Goal: Obtain resource: Download file/media

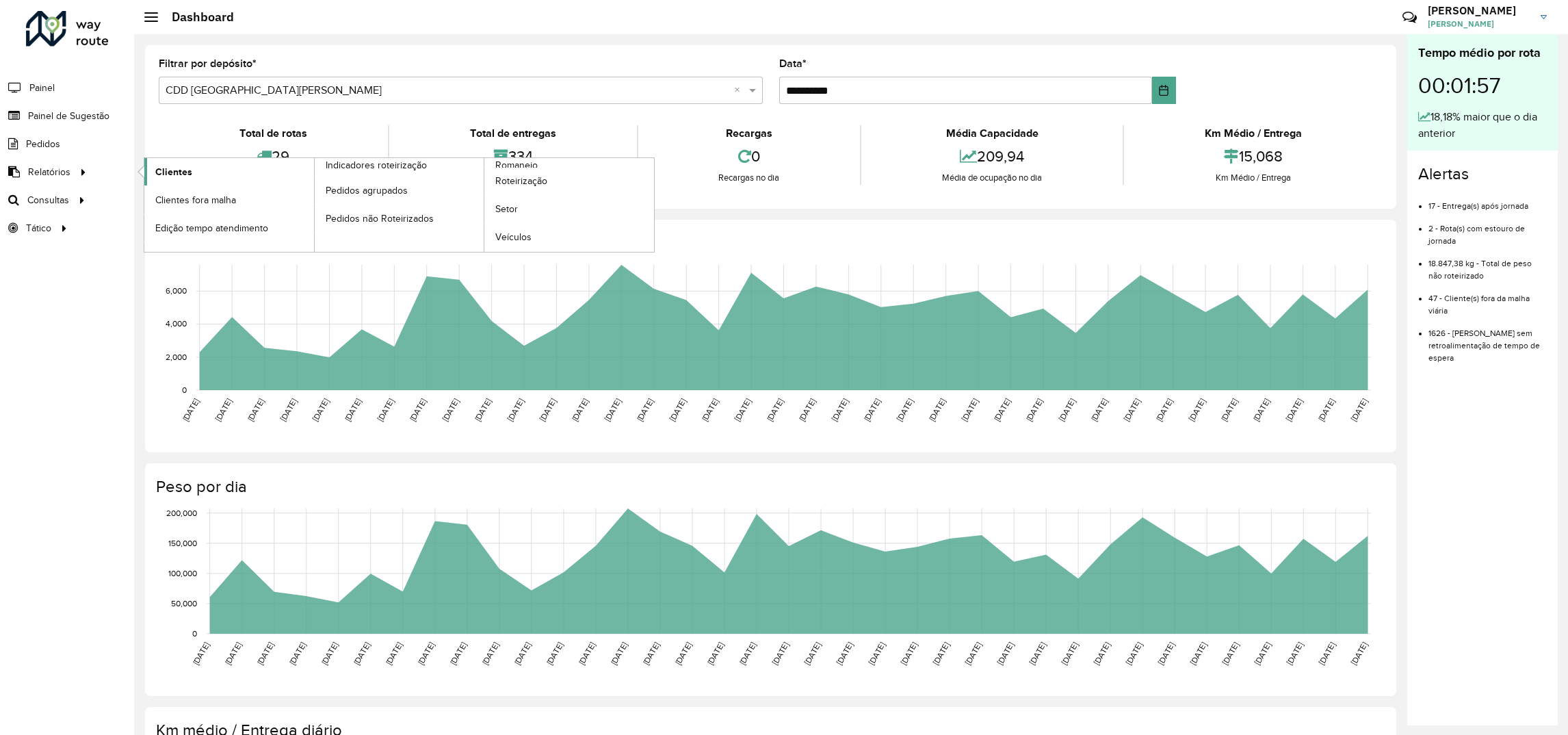
click at [183, 174] on span "Clientes" at bounding box center [174, 171] width 37 height 14
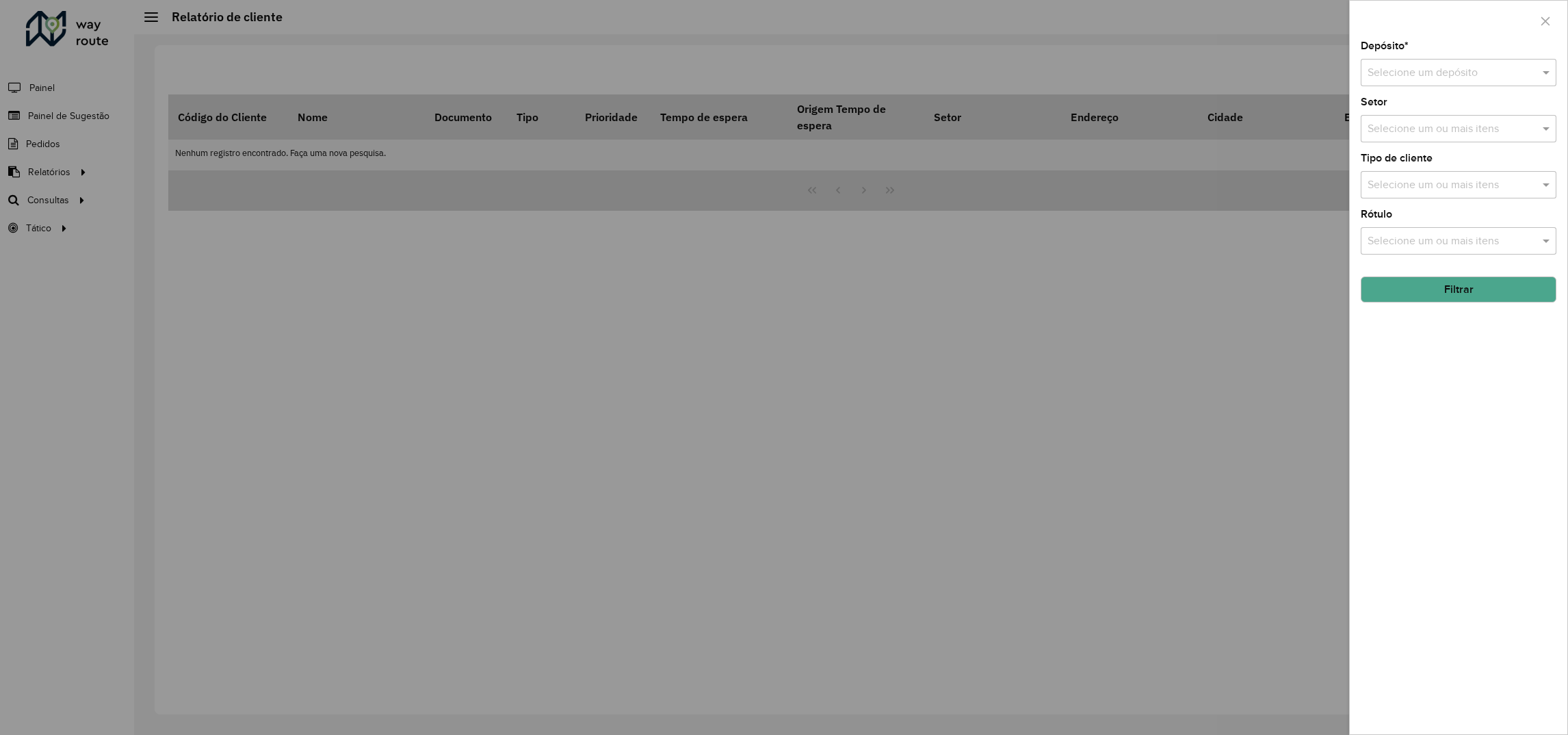
click at [1436, 68] on input "text" at bounding box center [1444, 73] width 154 height 16
click at [1394, 140] on span "CDD [GEOGRAPHIC_DATA][PERSON_NAME]" at bounding box center [1475, 136] width 216 height 12
click at [1398, 288] on button "Filtrar" at bounding box center [1458, 289] width 196 height 26
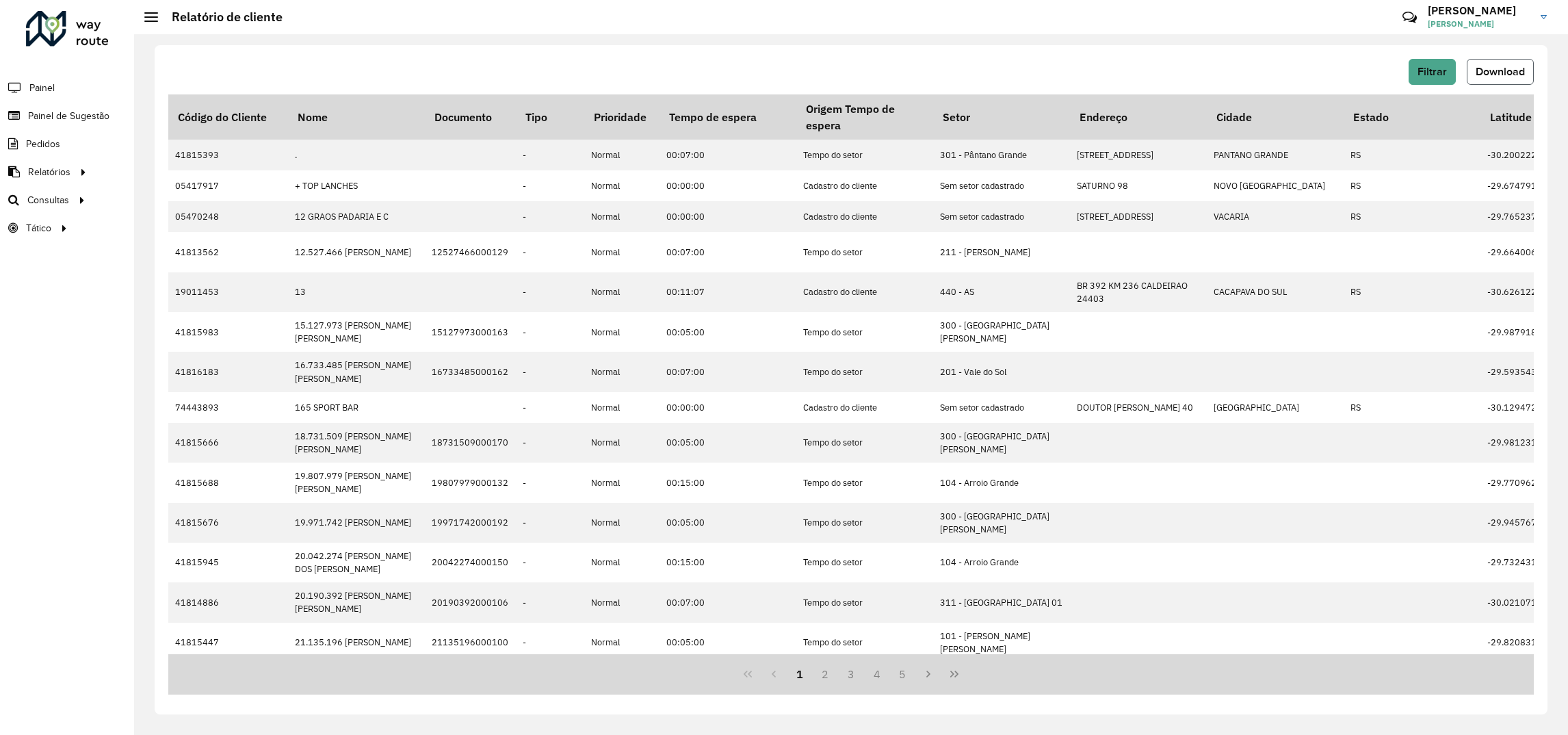
click at [1496, 76] on span "Download" at bounding box center [1500, 72] width 49 height 12
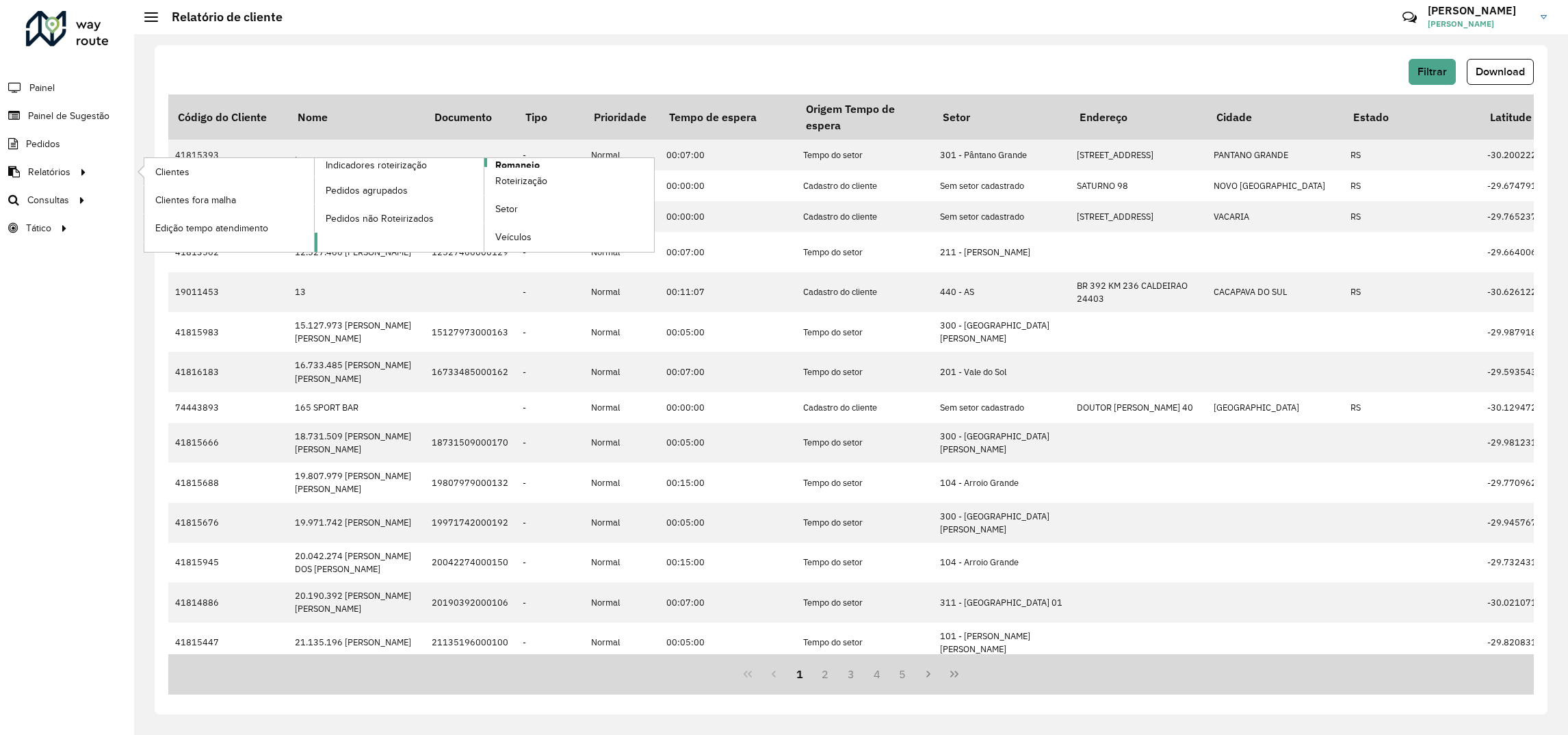
click at [351, 242] on link "Romaneio" at bounding box center [484, 205] width 340 height 94
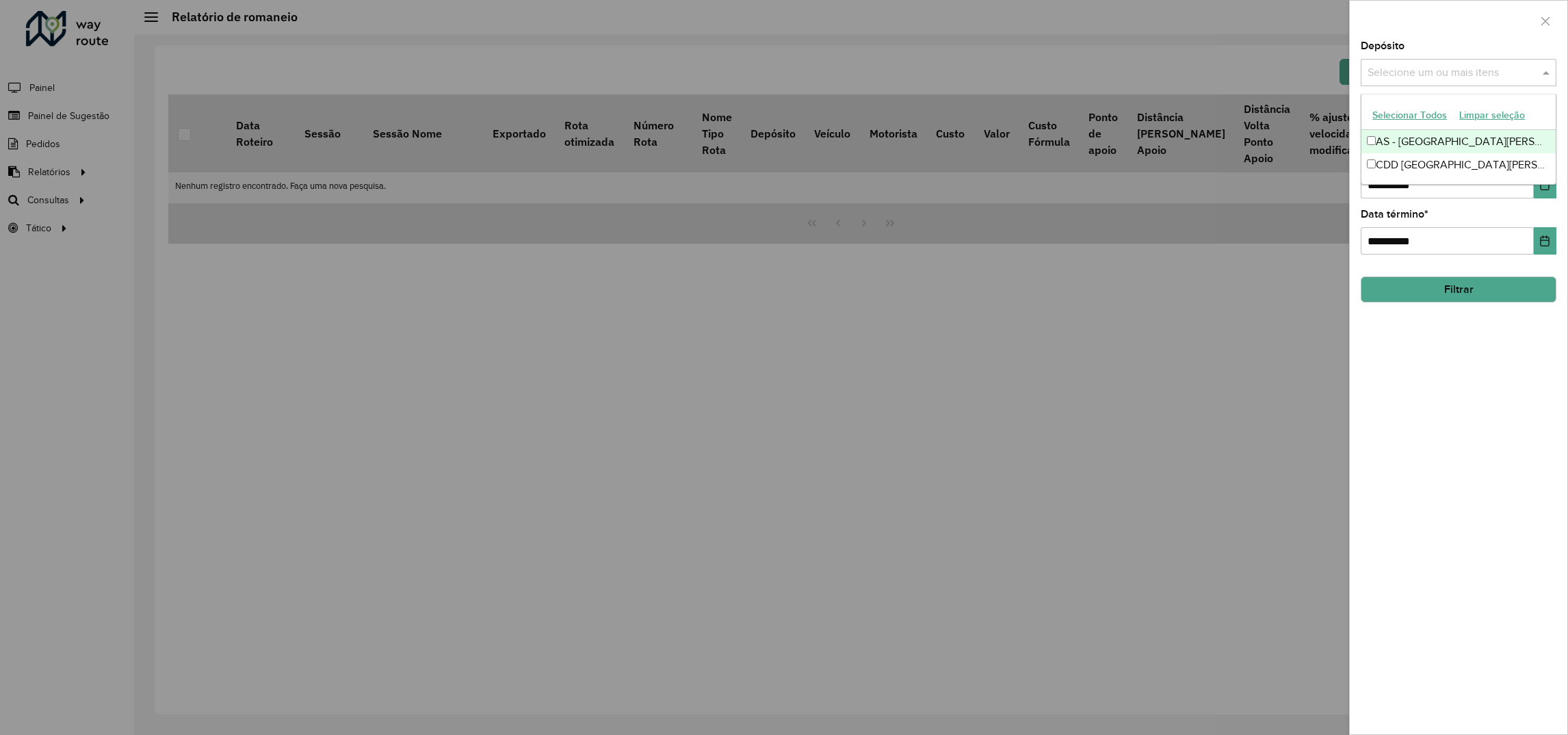
click at [1396, 60] on div "Selecione um ou mais itens" at bounding box center [1458, 72] width 196 height 28
click at [1386, 155] on div "CDD [GEOGRAPHIC_DATA][PERSON_NAME]" at bounding box center [1458, 165] width 195 height 23
click at [1545, 192] on button "Choose Date" at bounding box center [1545, 184] width 22 height 28
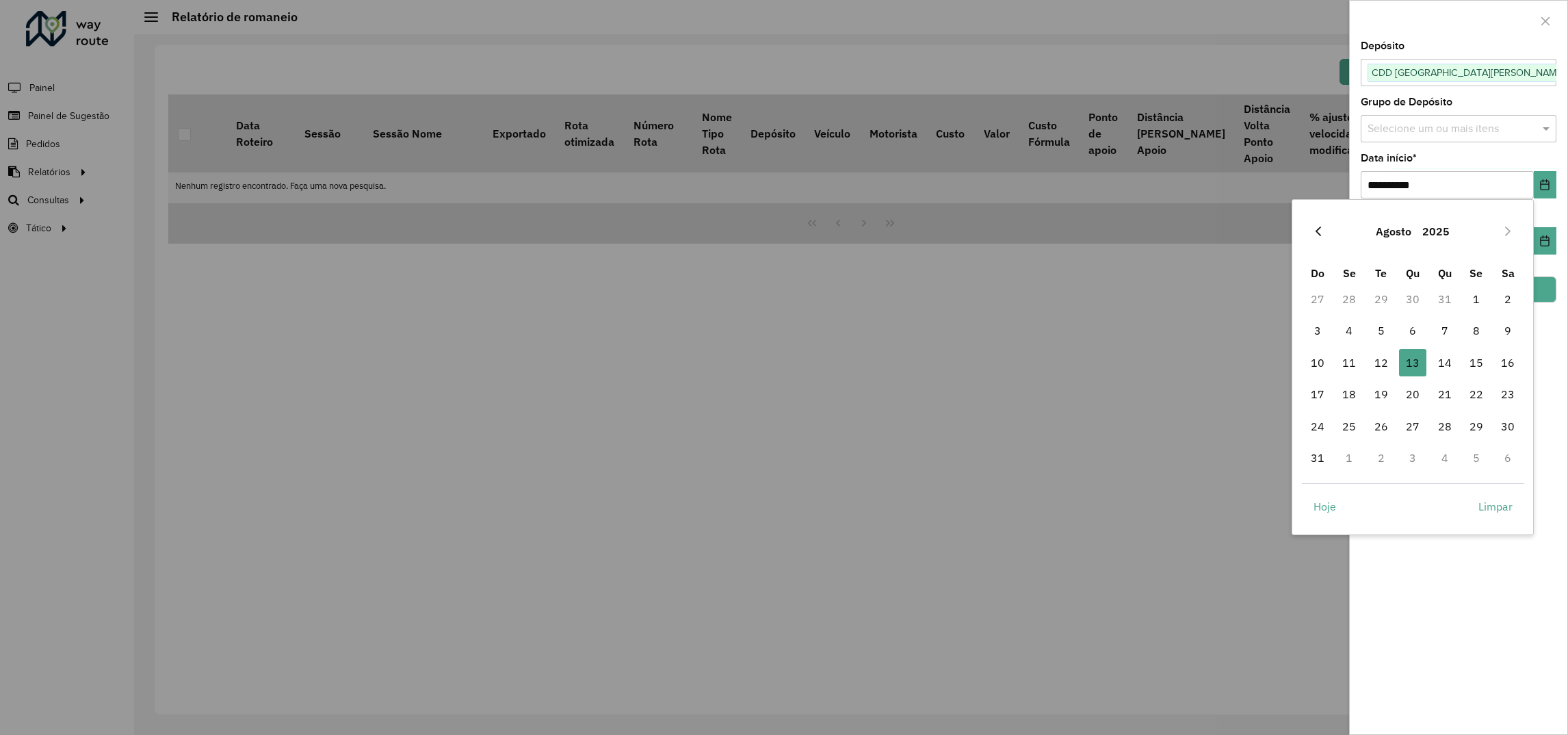
click at [1318, 229] on icon "Previous Month" at bounding box center [1318, 231] width 5 height 10
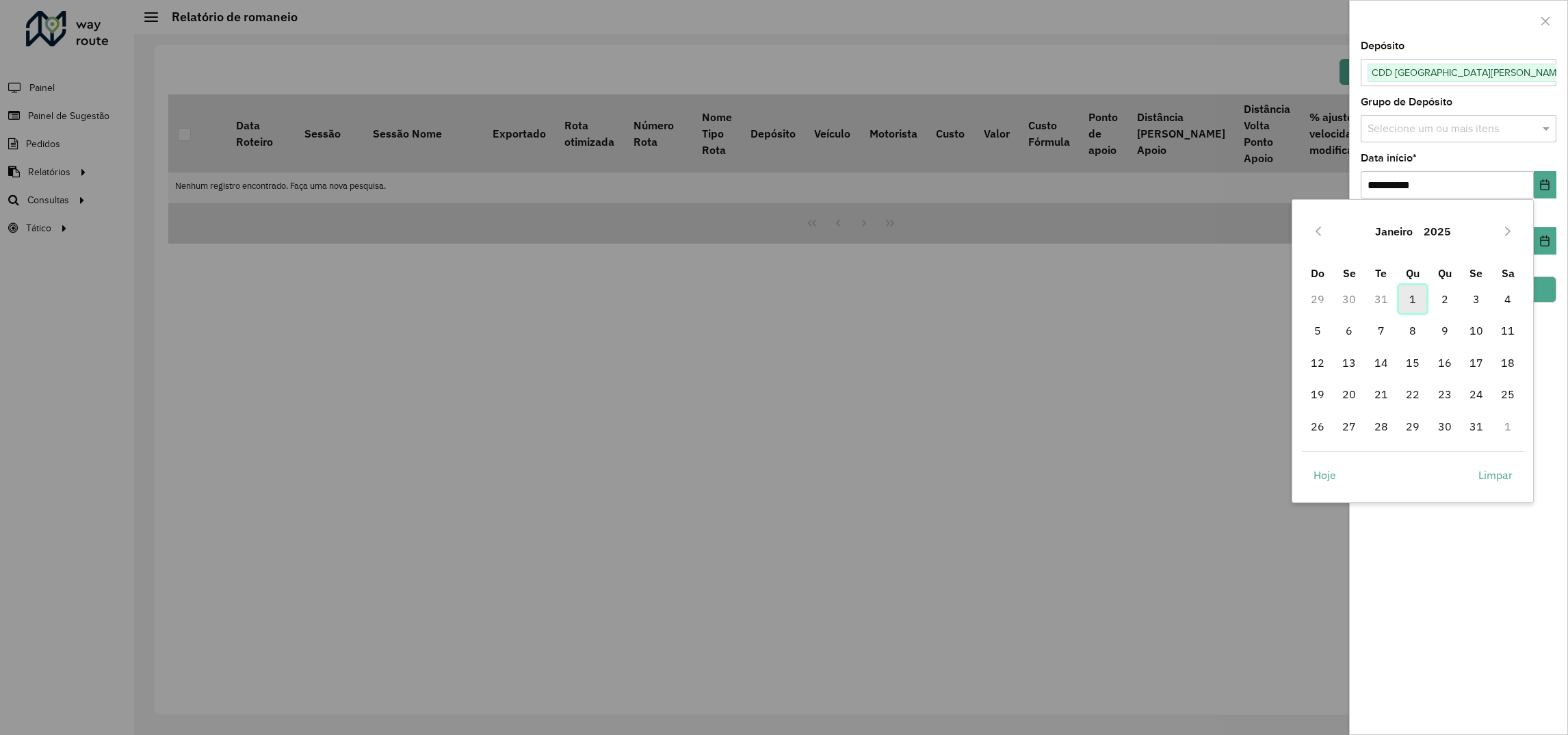
click at [1417, 301] on span "1" at bounding box center [1412, 299] width 28 height 28
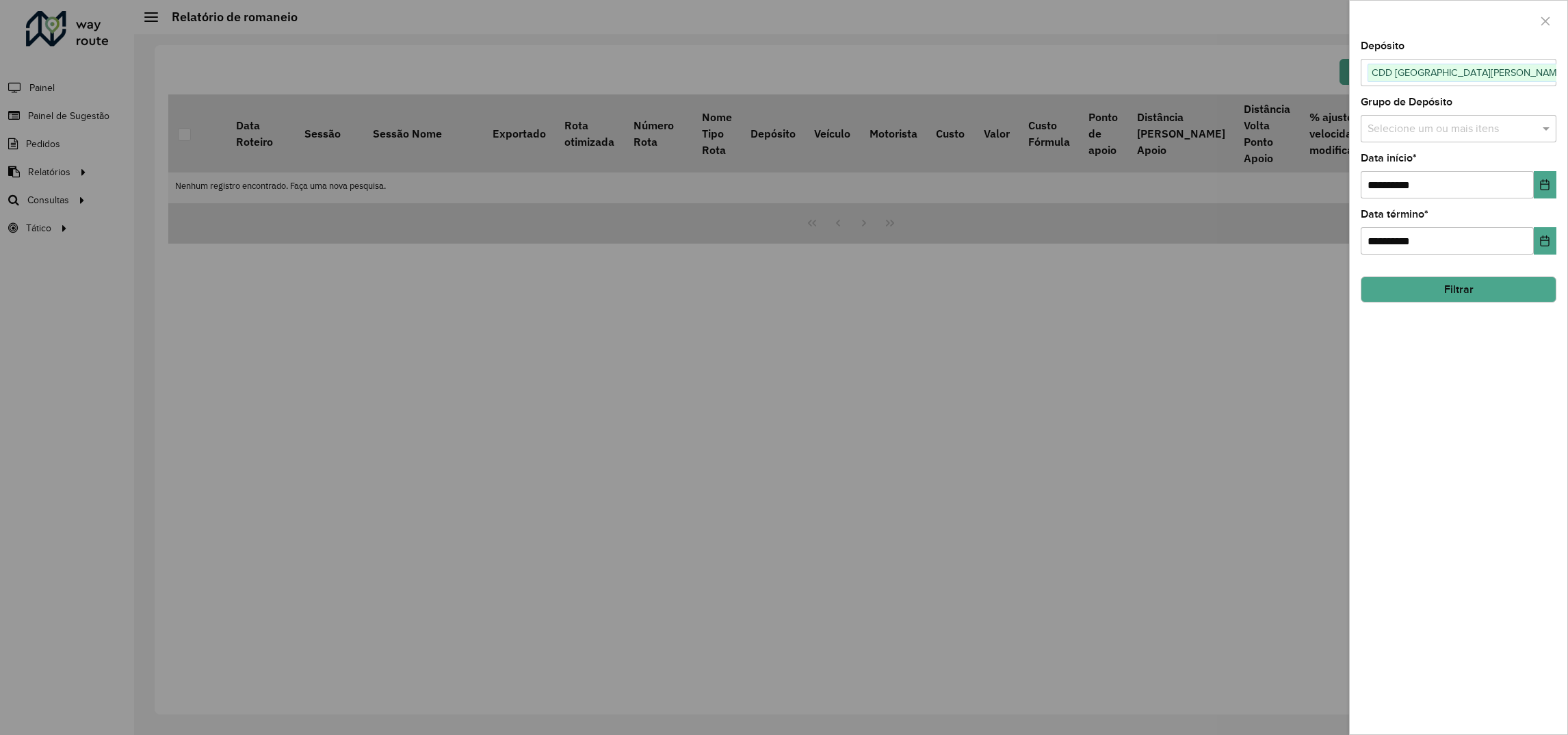
click at [1397, 64] on span "CDD [GEOGRAPHIC_DATA][PERSON_NAME]" at bounding box center [1468, 72] width 200 height 16
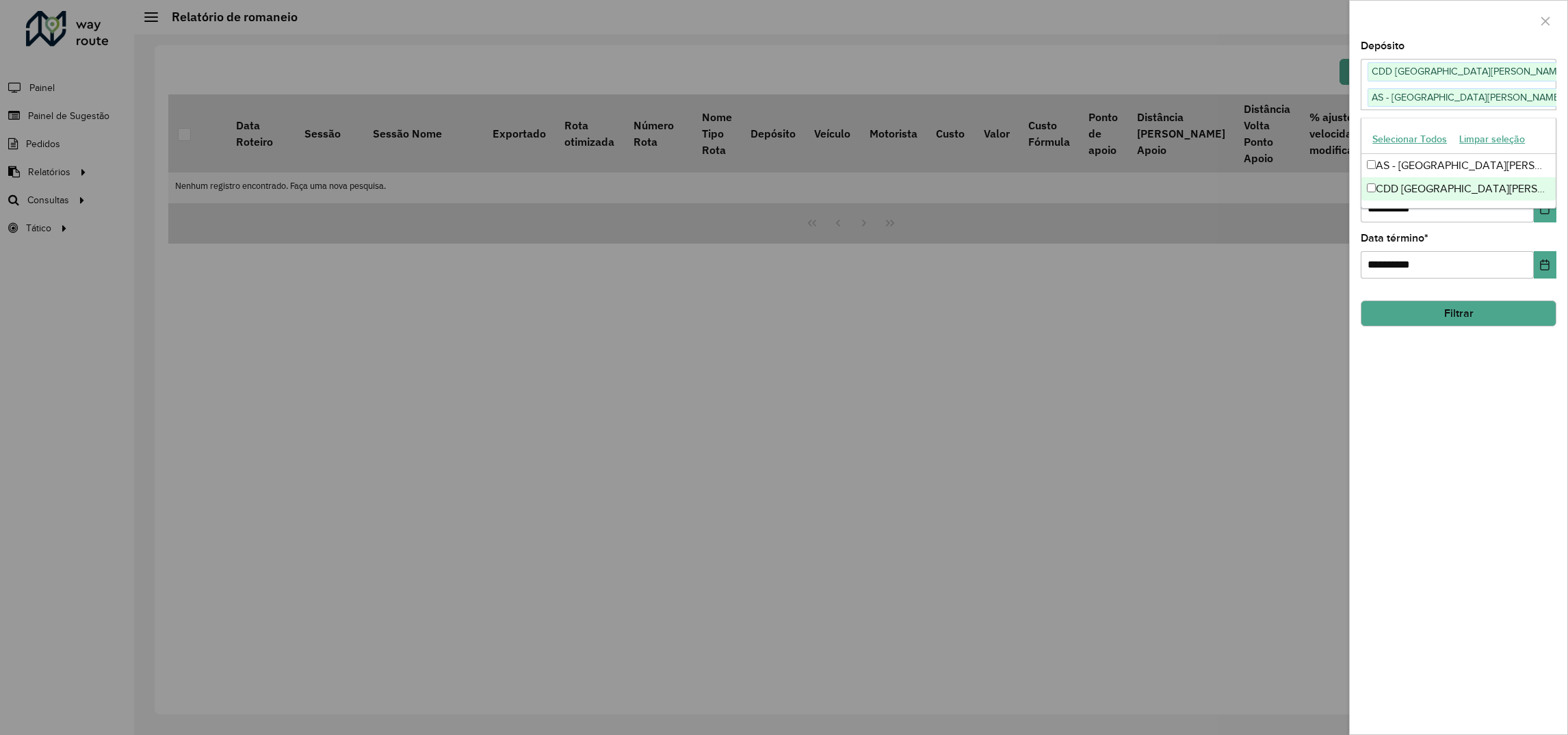
click at [1420, 317] on button "Filtrar" at bounding box center [1458, 313] width 196 height 26
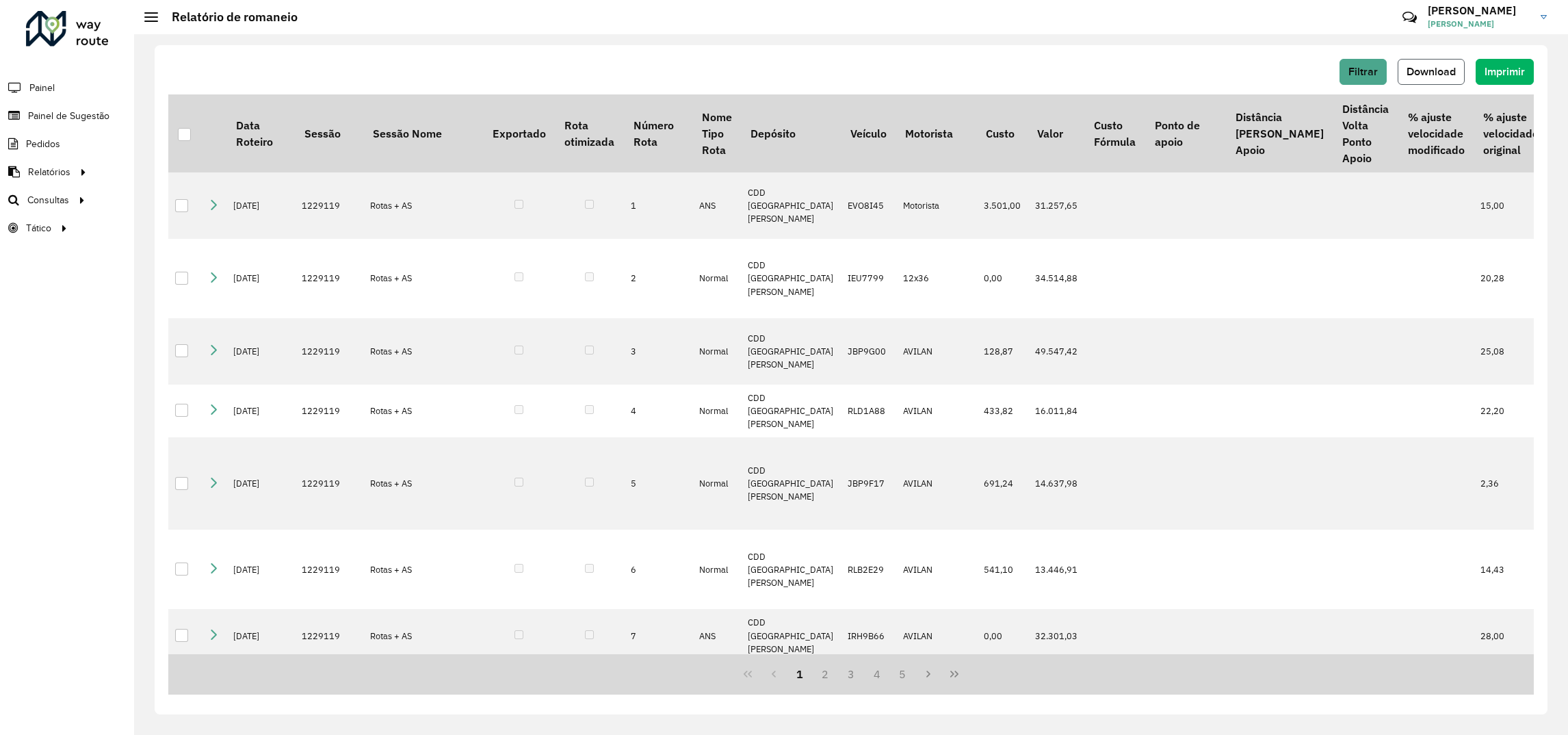
click at [1410, 66] on span "Download" at bounding box center [1431, 72] width 49 height 12
